Goal: Information Seeking & Learning: Learn about a topic

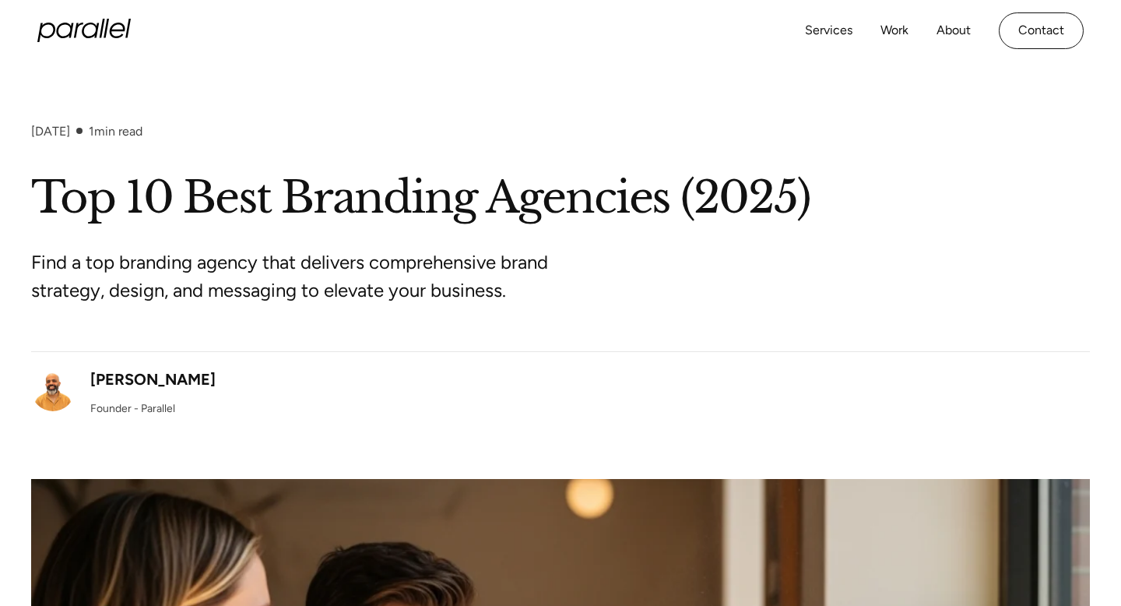
click at [57, 37] on icon "home" at bounding box center [83, 30] width 93 height 23
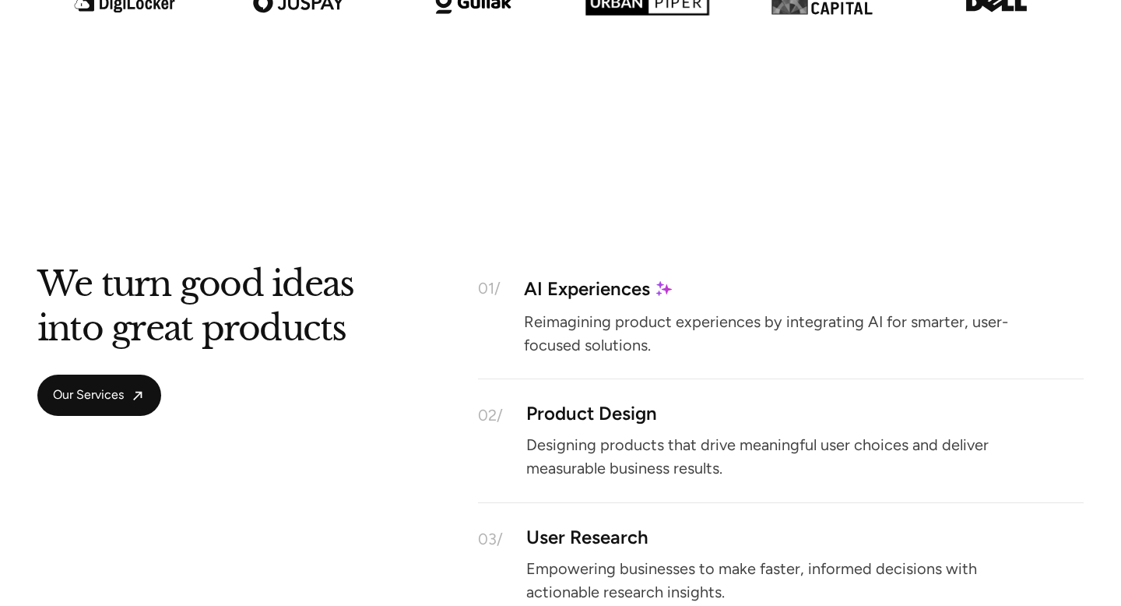
scroll to position [1477, 0]
